Goal: Information Seeking & Learning: Learn about a topic

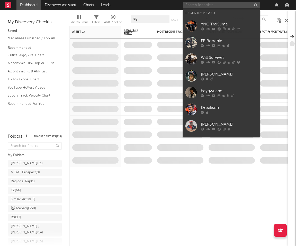
click at [211, 8] on input "text" at bounding box center [221, 5] width 77 height 6
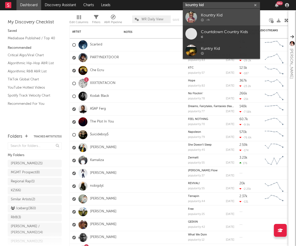
type input "kountry kid"
click at [227, 16] on div "Kountry Kid" at bounding box center [229, 15] width 57 height 6
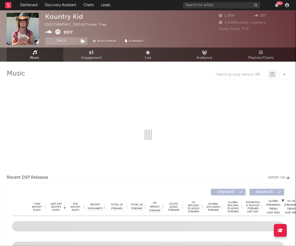
select select "1w"
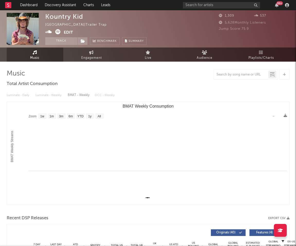
click at [138, 116] on rect "BMAT Weekly Consumption" at bounding box center [148, 153] width 282 height 103
